Goal: Task Accomplishment & Management: Complete application form

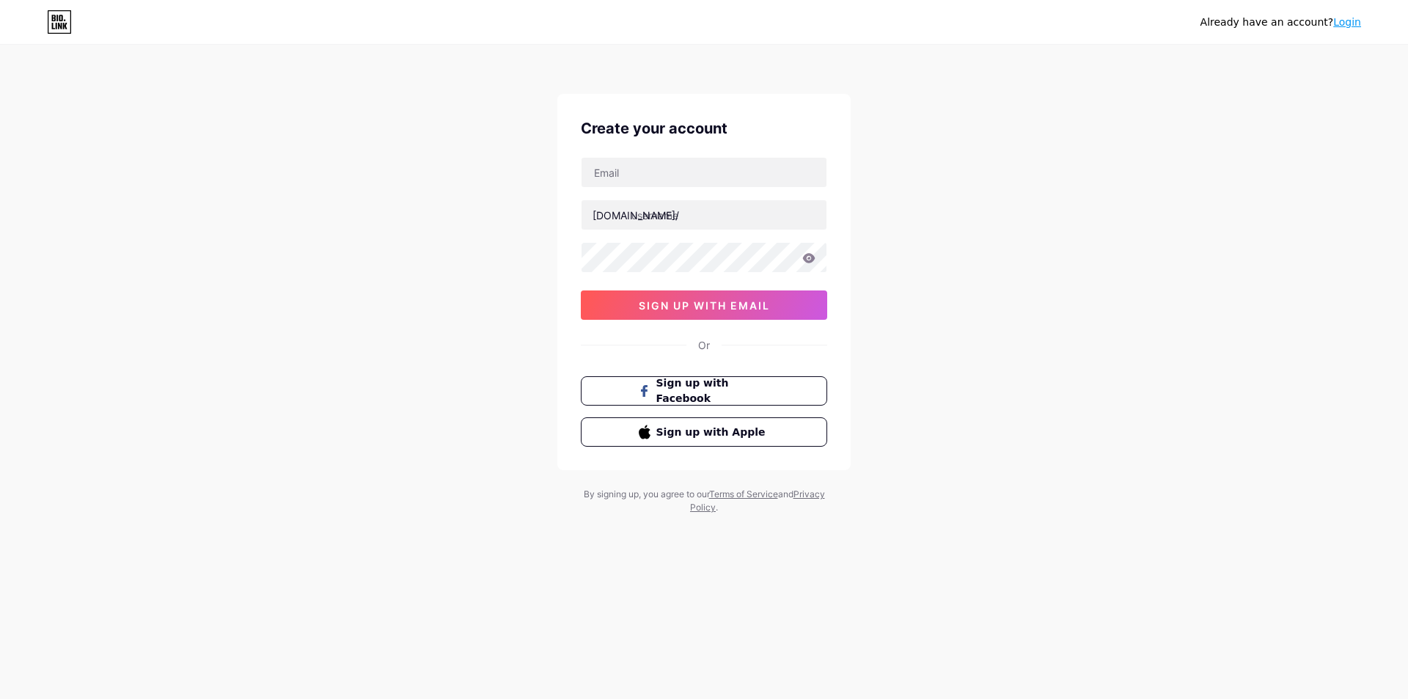
click at [651, 190] on div "[DOMAIN_NAME]/ 03AFcWeA6wQZQnfAG1t7ABHmG-9CEJTaypYOPWat8ZN0sI2miSz2p7kKD6bGj7sE…" at bounding box center [704, 238] width 246 height 163
click at [651, 161] on input "text" at bounding box center [704, 172] width 245 height 29
type input "[EMAIL_ADDRESS][DOMAIN_NAME]"
click at [674, 213] on input "text" at bounding box center [704, 214] width 245 height 29
drag, startPoint x: 651, startPoint y: 169, endPoint x: 581, endPoint y: 175, distance: 69.9
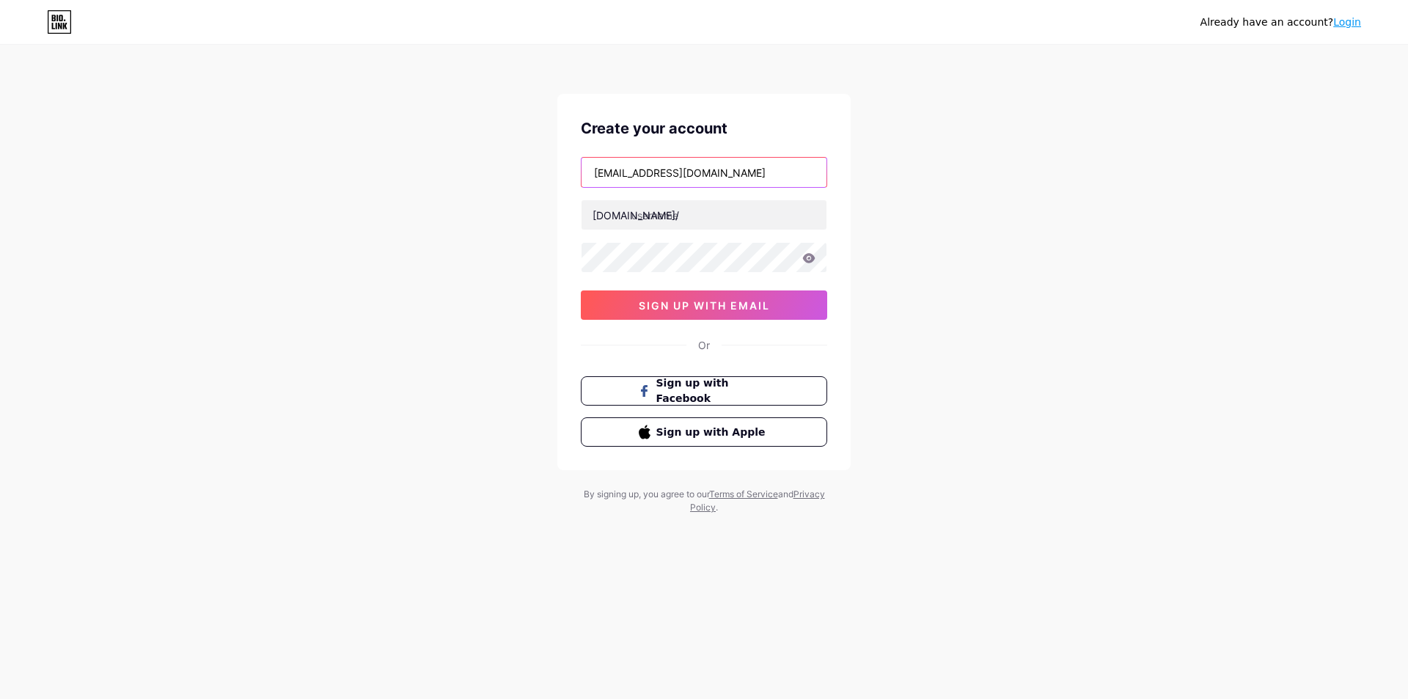
click at [581, 175] on div "[EMAIL_ADDRESS][DOMAIN_NAME]" at bounding box center [704, 172] width 246 height 31
click at [684, 224] on input "text" at bounding box center [704, 214] width 245 height 29
paste input "tpl01tracker"
type input "tpl01tracker"
click at [725, 302] on span "sign up with email" at bounding box center [704, 305] width 131 height 12
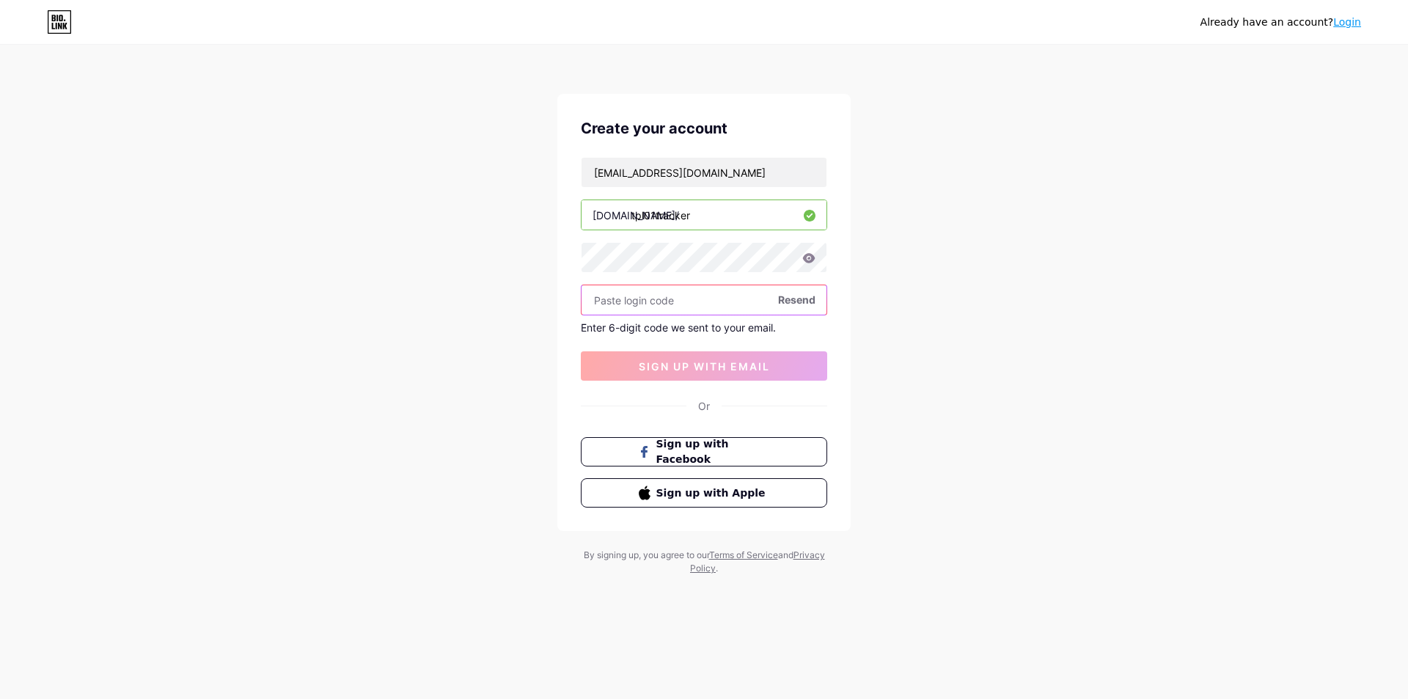
paste input "205175"
type input "205175"
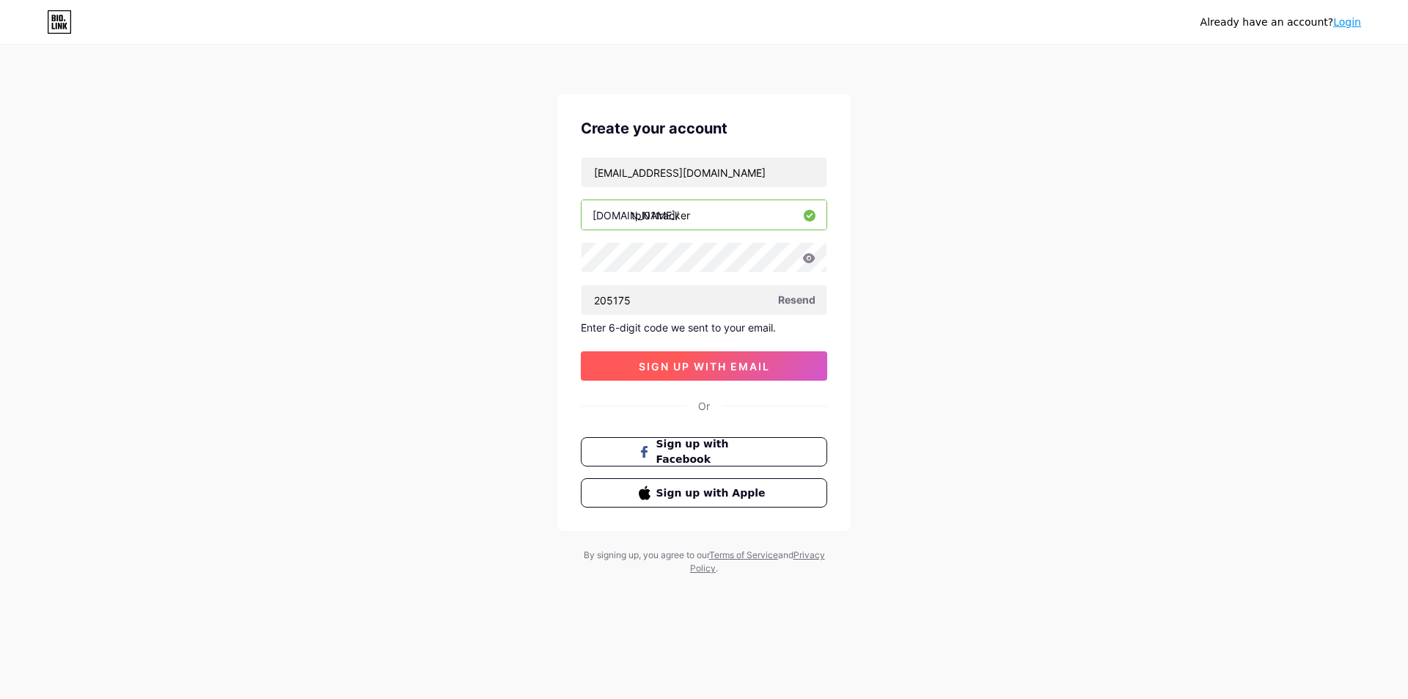
click at [695, 376] on button "sign up with email" at bounding box center [704, 365] width 246 height 29
click at [693, 376] on button "sign up with email" at bounding box center [704, 365] width 246 height 29
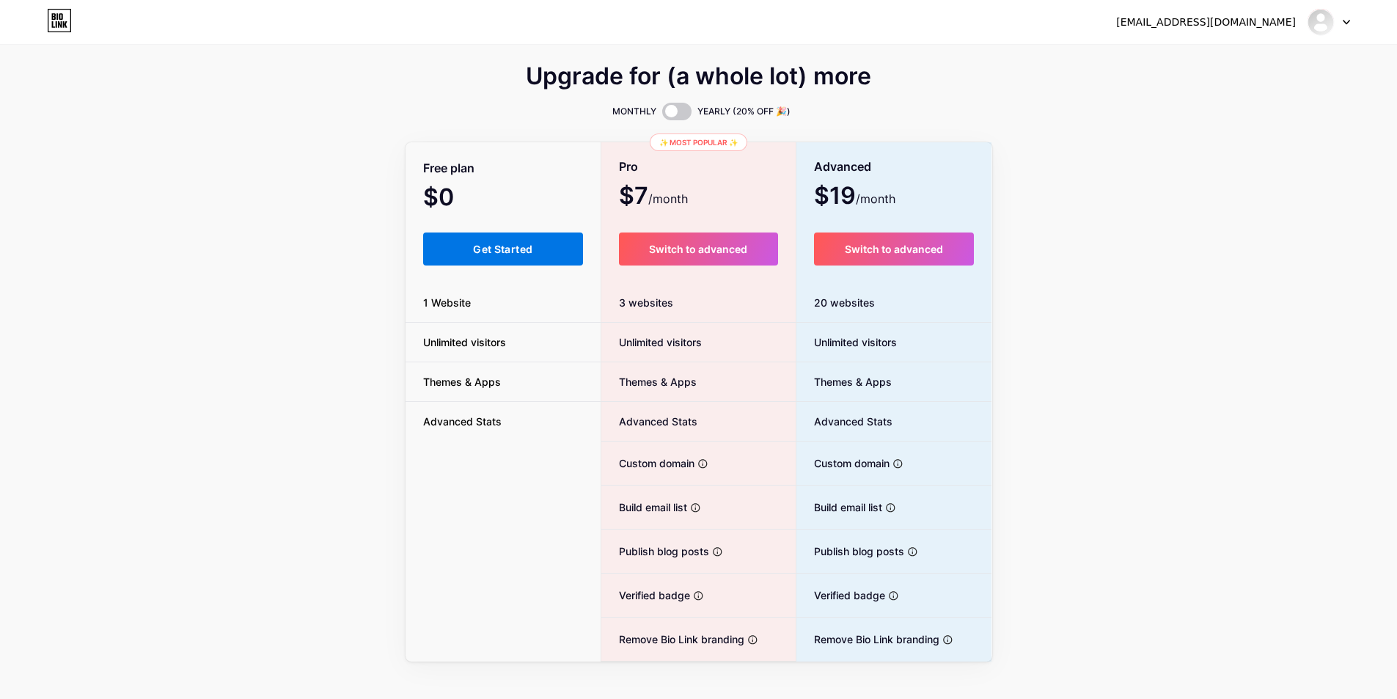
click at [516, 251] on span "Get Started" at bounding box center [502, 249] width 59 height 12
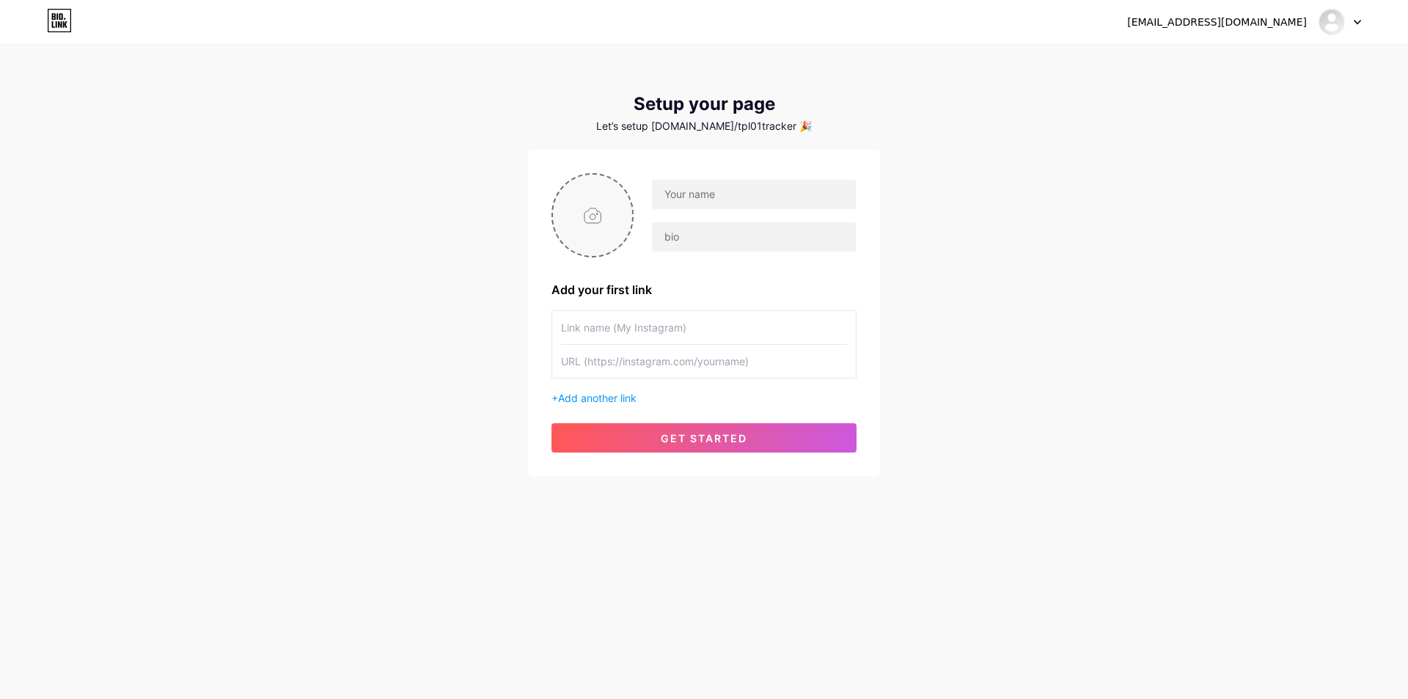
click at [591, 209] on input "file" at bounding box center [592, 215] width 79 height 81
type input "C:\fakepath\cover.jpg"
click at [679, 187] on input "text" at bounding box center [754, 194] width 204 height 29
drag, startPoint x: 723, startPoint y: 195, endPoint x: 886, endPoint y: 177, distance: 163.8
click at [886, 177] on div "[EMAIL_ADDRESS][DOMAIN_NAME] Dashboard Logout Setup your page Let’s setup [DOMA…" at bounding box center [704, 261] width 1408 height 523
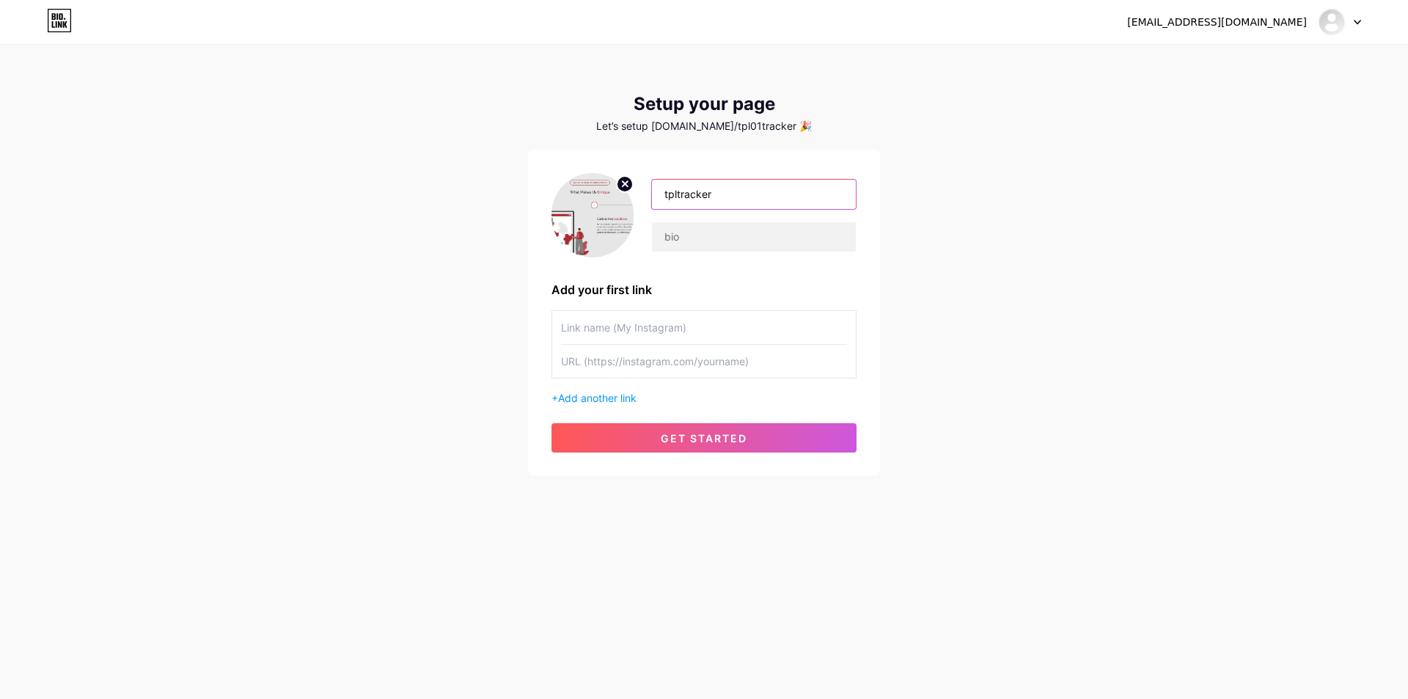
type input "tpltracker"
click at [739, 257] on div "tpltracker Add your first link + Add another link get started" at bounding box center [704, 312] width 305 height 279
click at [736, 227] on input "text" at bounding box center [754, 236] width 204 height 29
paste input "GPS for bike tracking is a smart solution that lets cyclists monitor their bike…"
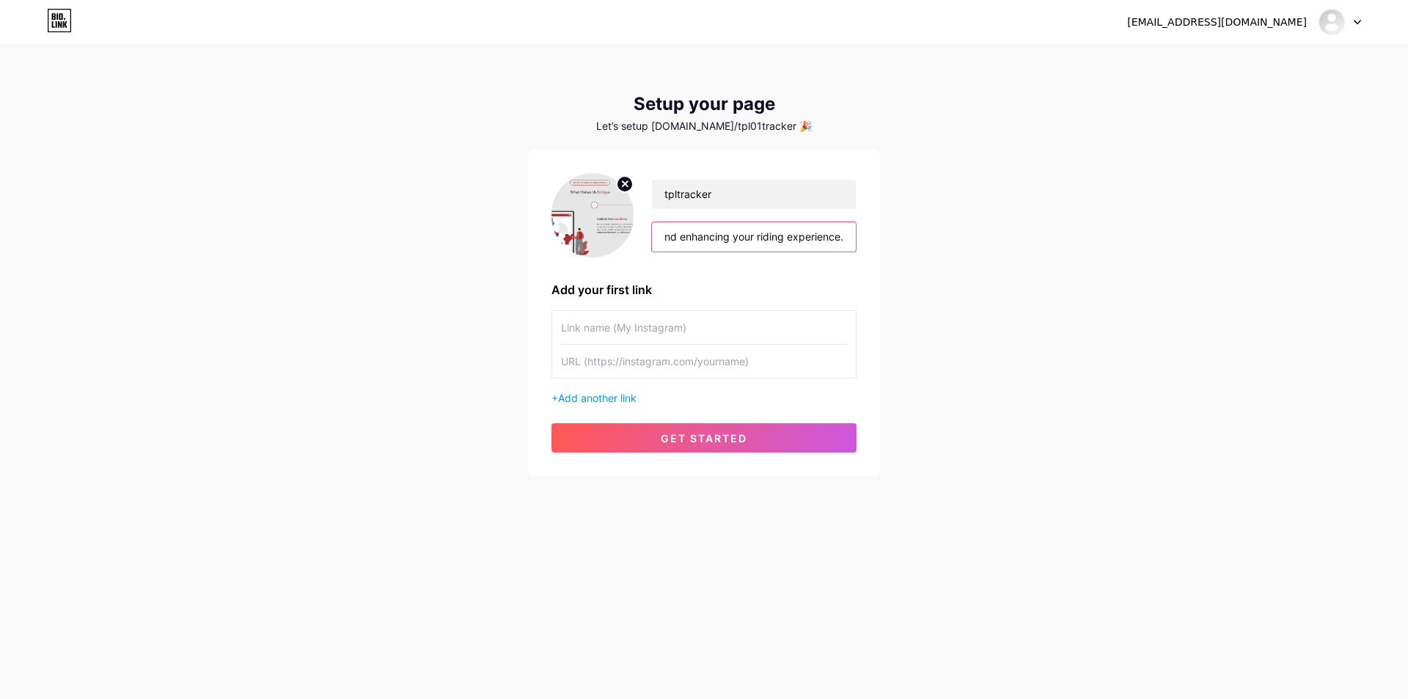
type input "GPS for bike tracking is a smart solution that lets cyclists monitor their bike…"
click at [609, 322] on input "text" at bounding box center [704, 327] width 286 height 33
click at [599, 366] on input "text" at bounding box center [704, 361] width 286 height 33
paste input "gps for bike tracking"
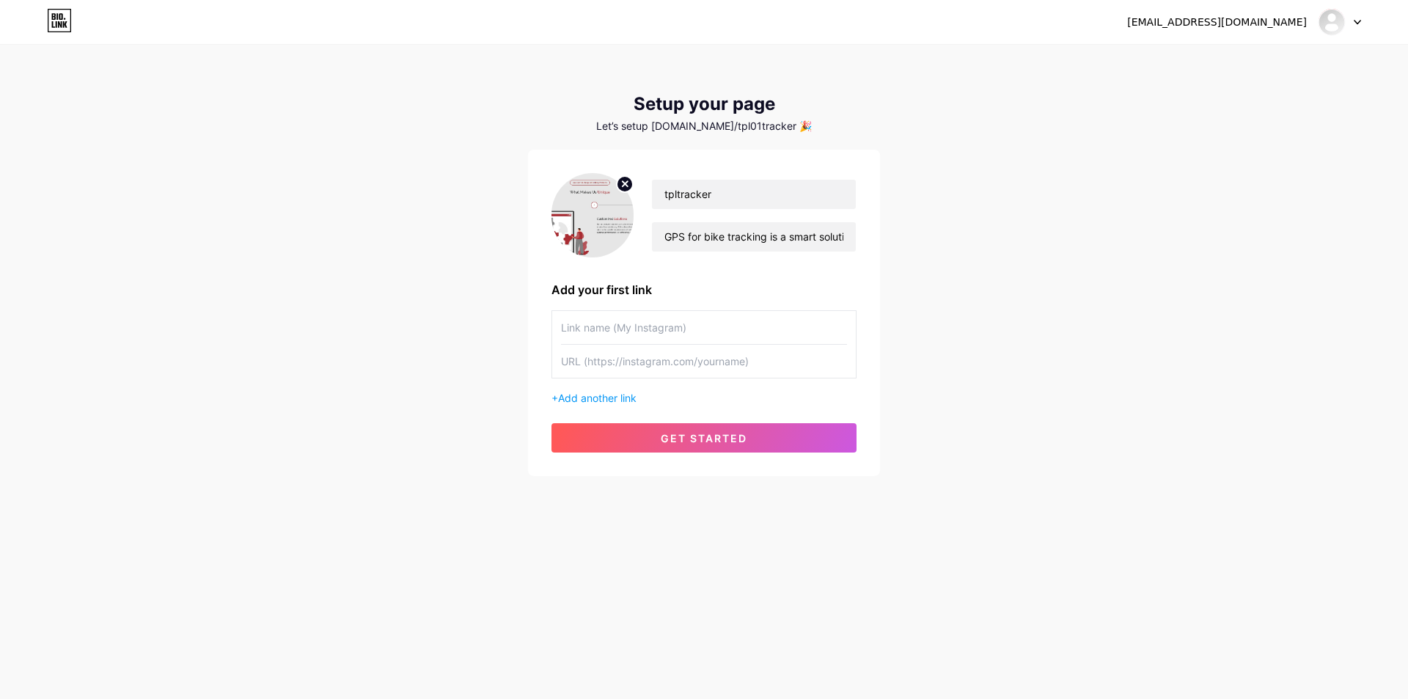
type input "gps for bike tracking"
click at [641, 331] on input "text" at bounding box center [704, 327] width 286 height 33
paste input "gps for bike tracking"
paste input "[URL][DOMAIN_NAME]"
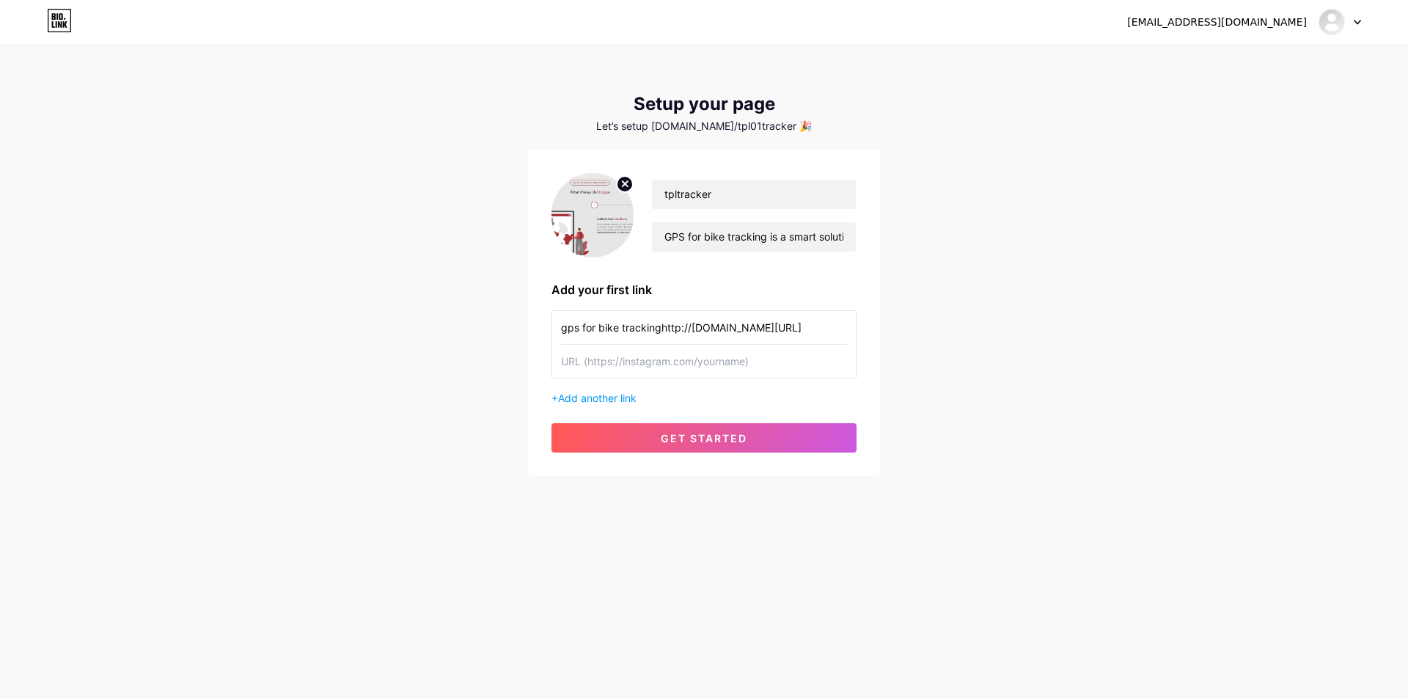
type input "gps for bike tracking"
click at [613, 375] on input "text" at bounding box center [704, 361] width 286 height 33
paste input "[URL][DOMAIN_NAME]"
type input "[URL][DOMAIN_NAME]"
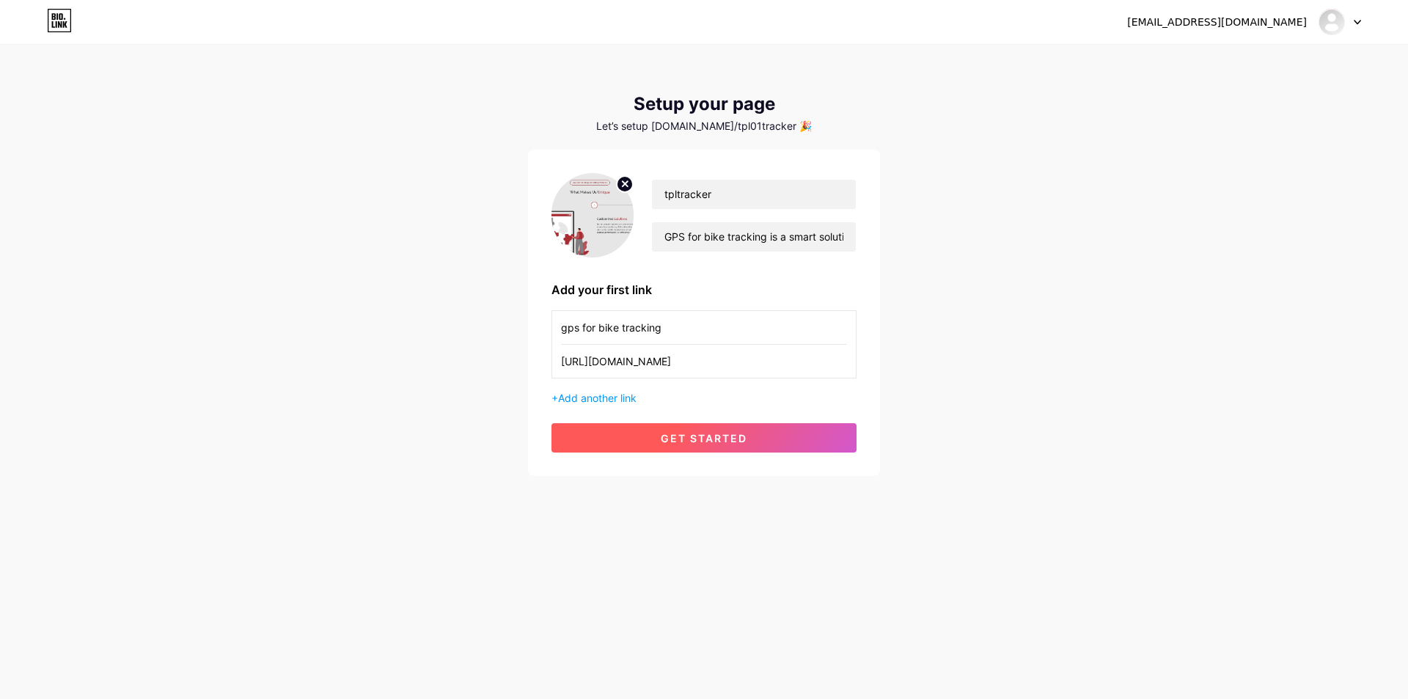
click at [613, 436] on button "get started" at bounding box center [704, 437] width 305 height 29
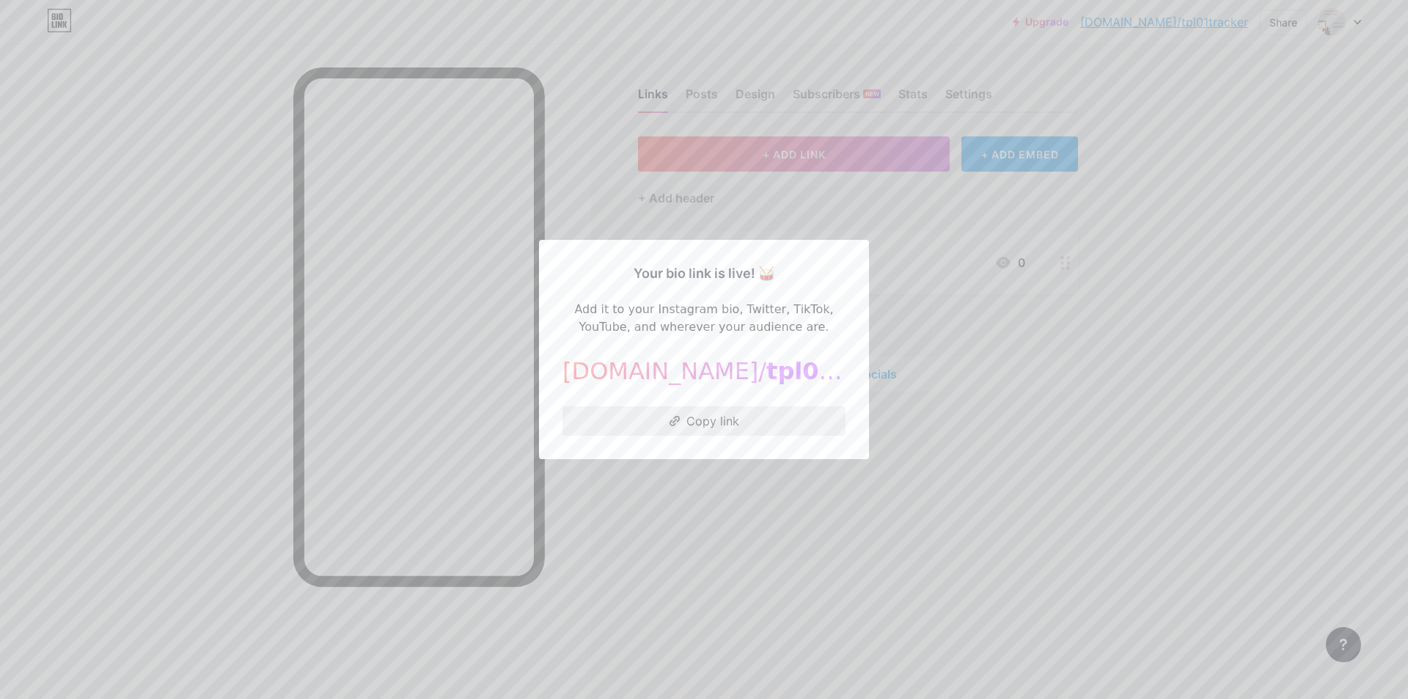
click at [714, 413] on button "Copy link" at bounding box center [704, 420] width 283 height 29
